Goal: Use online tool/utility

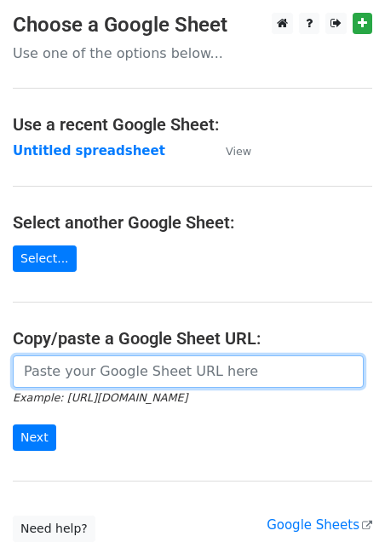
click at [57, 374] on input "url" at bounding box center [188, 371] width 351 height 32
paste input "[URL][DOMAIN_NAME]"
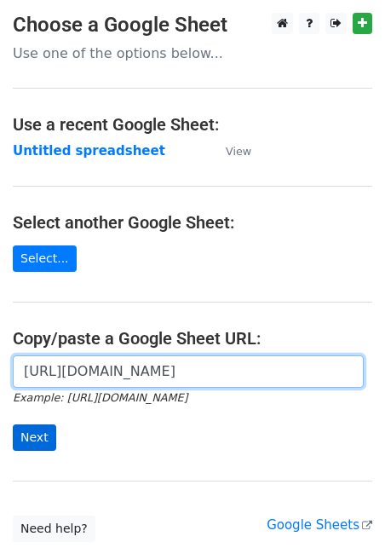
type input "[URL][DOMAIN_NAME]"
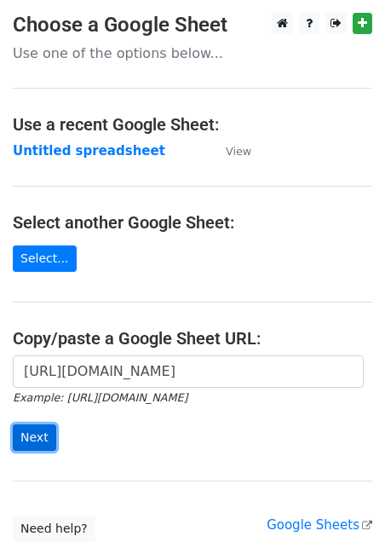
click at [31, 433] on input "Next" at bounding box center [34, 437] width 43 height 26
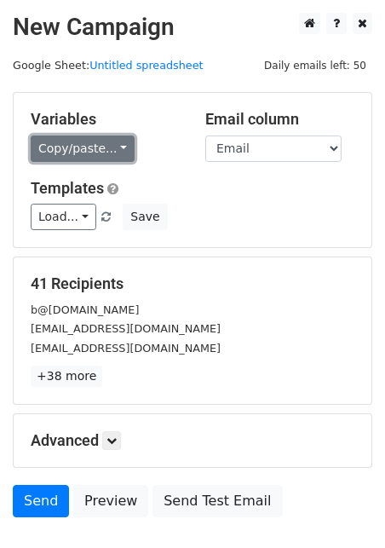
click at [94, 147] on link "Copy/paste..." at bounding box center [83, 148] width 104 height 26
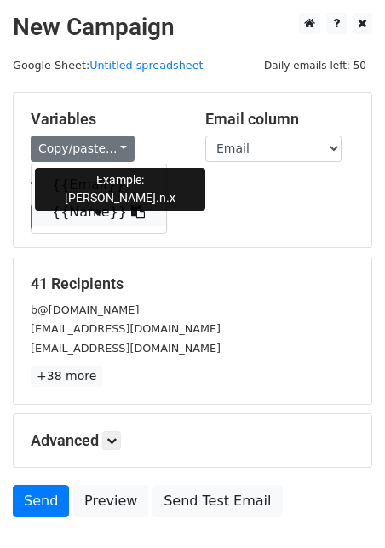
click at [89, 219] on link "{{Name}}" at bounding box center [99, 211] width 135 height 27
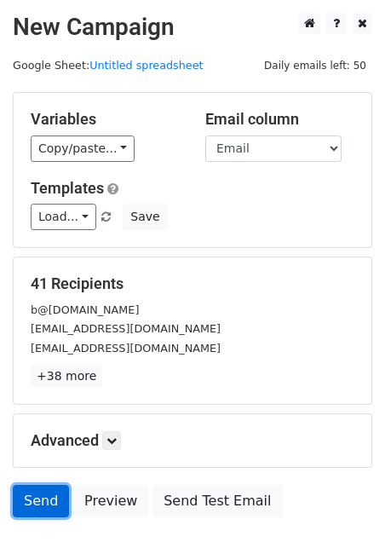
click at [45, 502] on link "Send" at bounding box center [41, 501] width 56 height 32
